Goal: Transaction & Acquisition: Purchase product/service

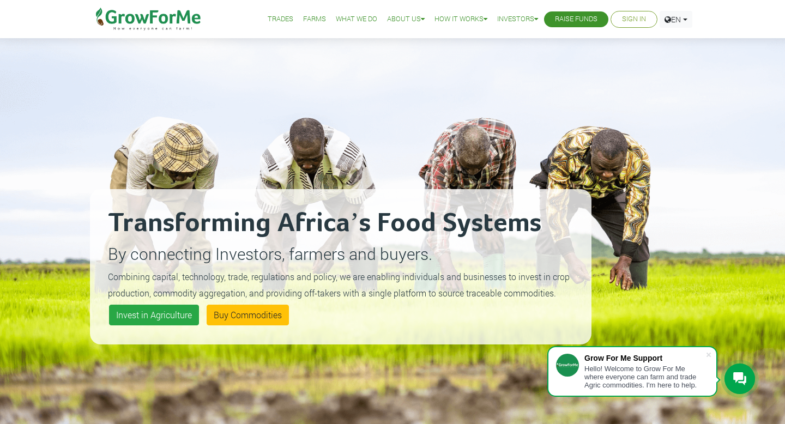
click at [271, 21] on link "Trades" at bounding box center [281, 19] width 26 height 11
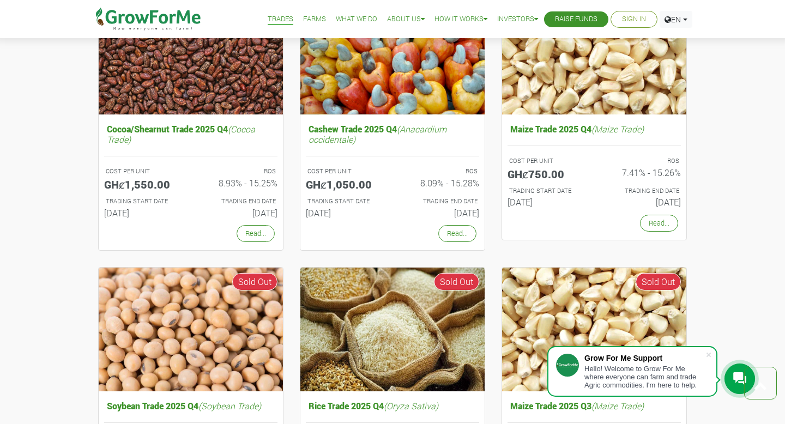
scroll to position [307, 0]
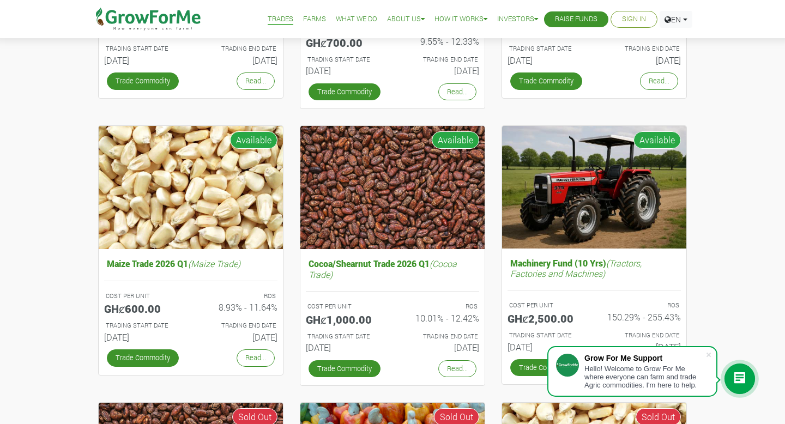
click at [309, 15] on link "Farms" at bounding box center [314, 19] width 23 height 11
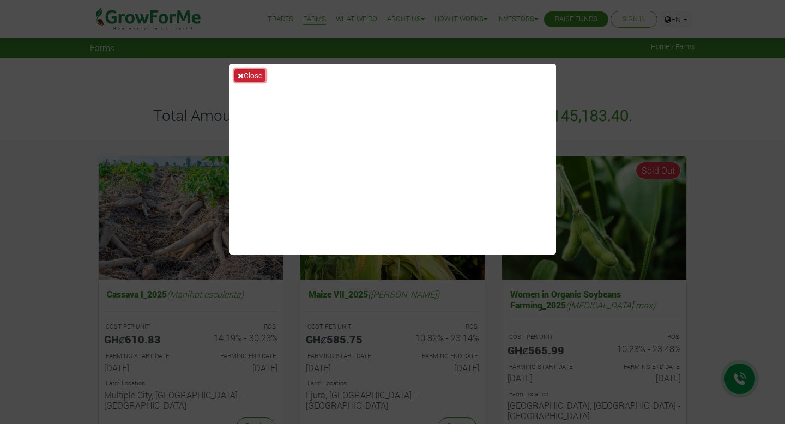
click at [250, 70] on button "Close" at bounding box center [249, 75] width 31 height 13
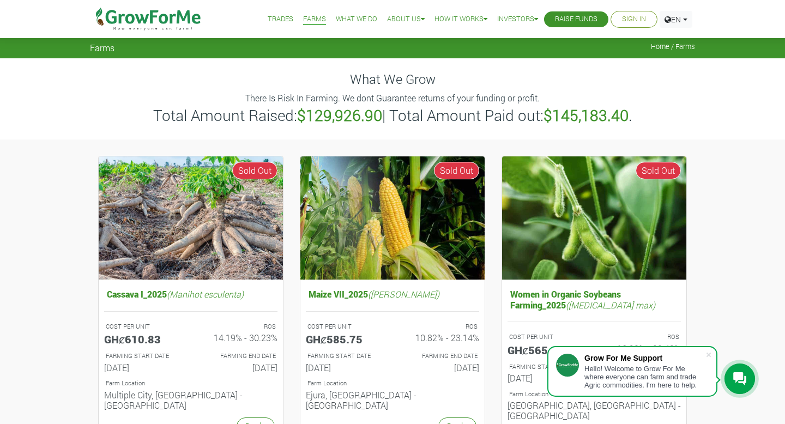
click at [271, 17] on link "Trades" at bounding box center [281, 19] width 26 height 11
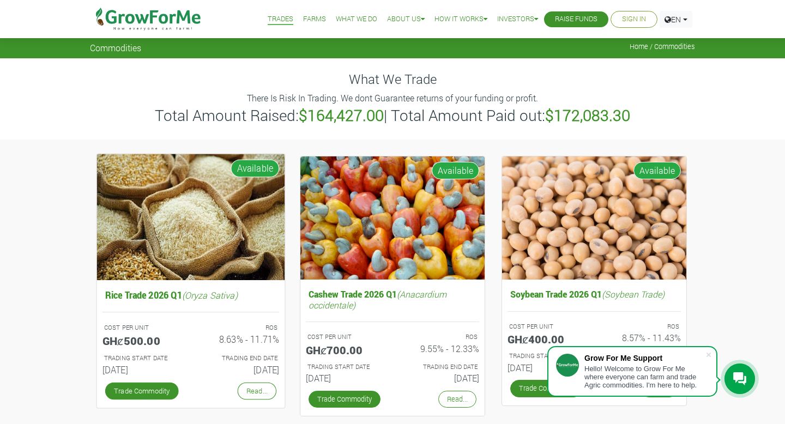
click at [233, 252] on img at bounding box center [191, 217] width 188 height 126
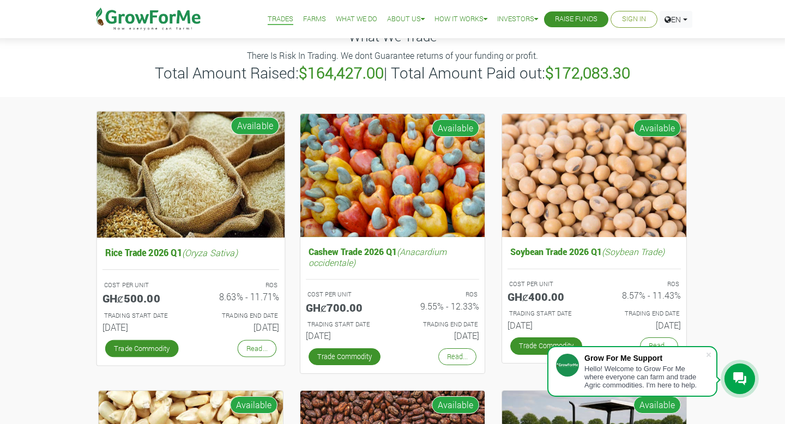
scroll to position [23, 0]
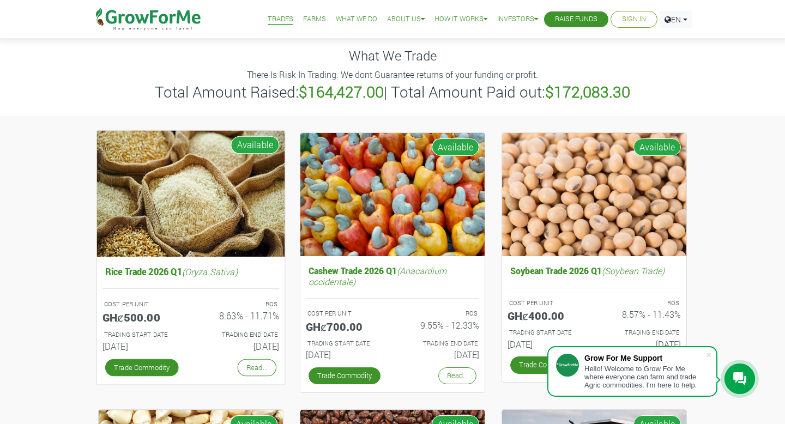
click at [160, 201] on img at bounding box center [191, 193] width 188 height 126
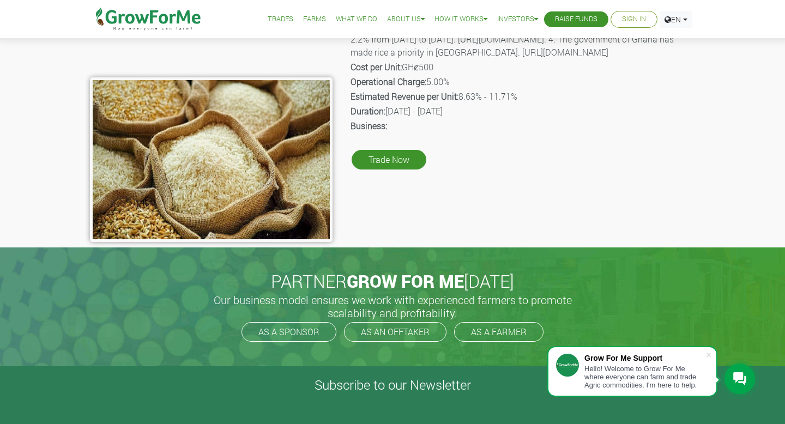
scroll to position [179, 0]
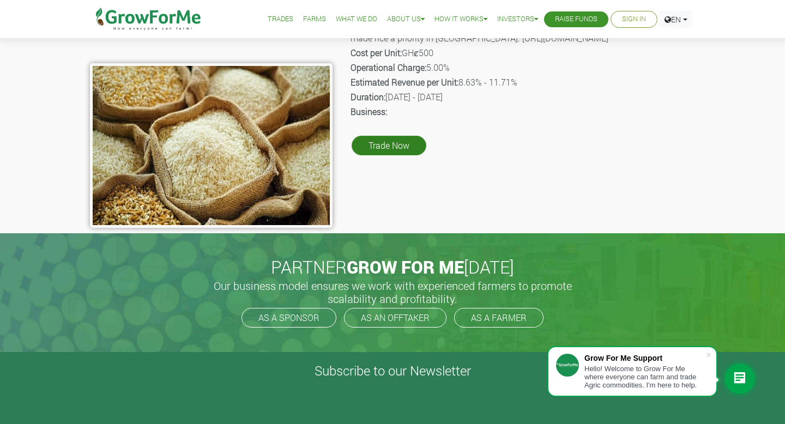
click at [371, 155] on link "Trade Now" at bounding box center [388, 146] width 75 height 20
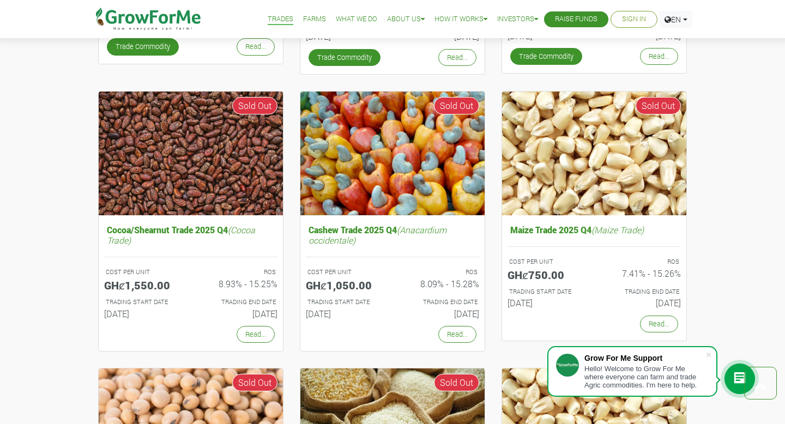
scroll to position [622, 0]
